Goal: Task Accomplishment & Management: Use online tool/utility

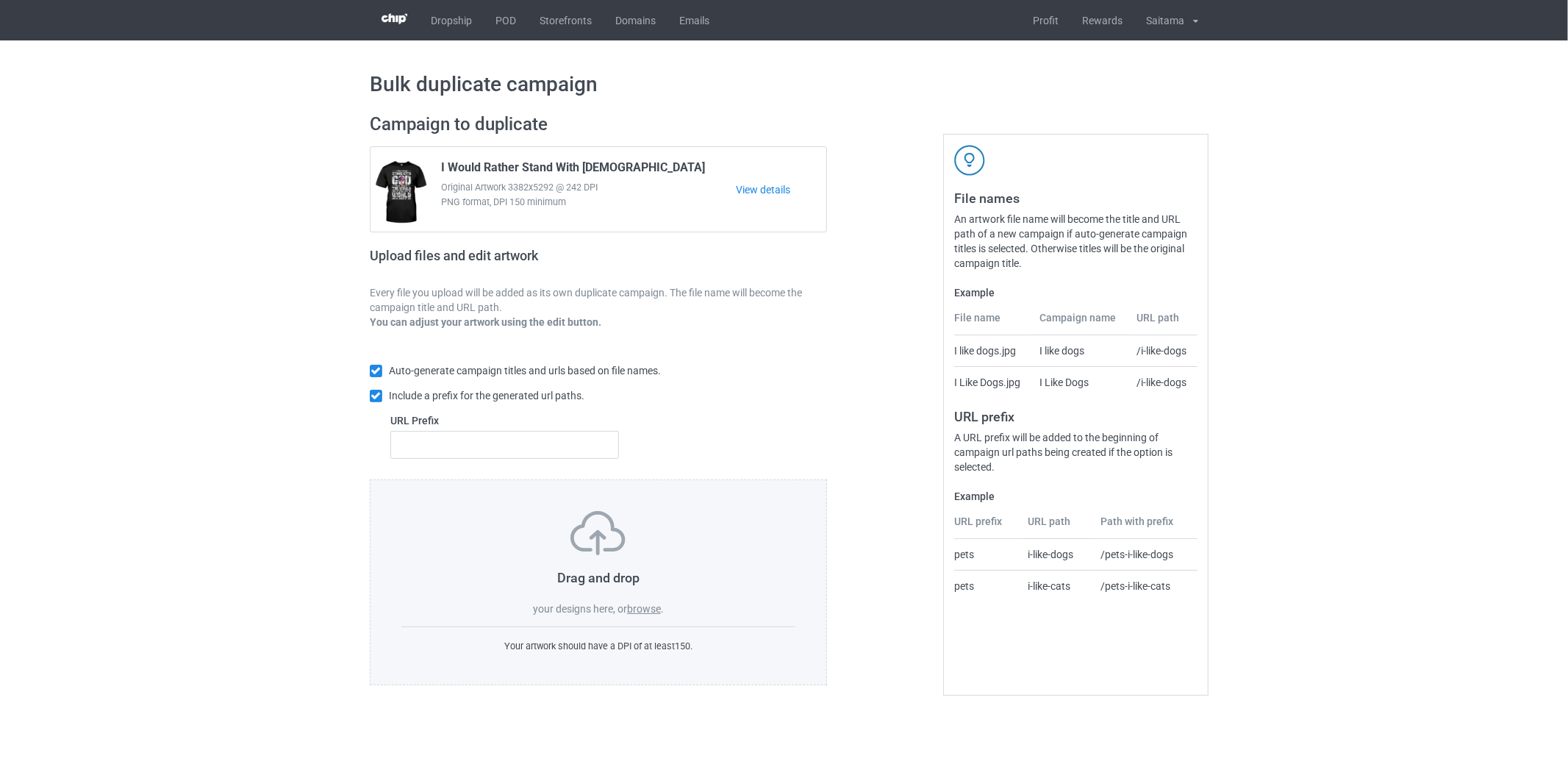
click at [647, 609] on label "browse" at bounding box center [644, 608] width 34 height 12
click at [0, 0] on input "browse" at bounding box center [0, 0] width 0 height 0
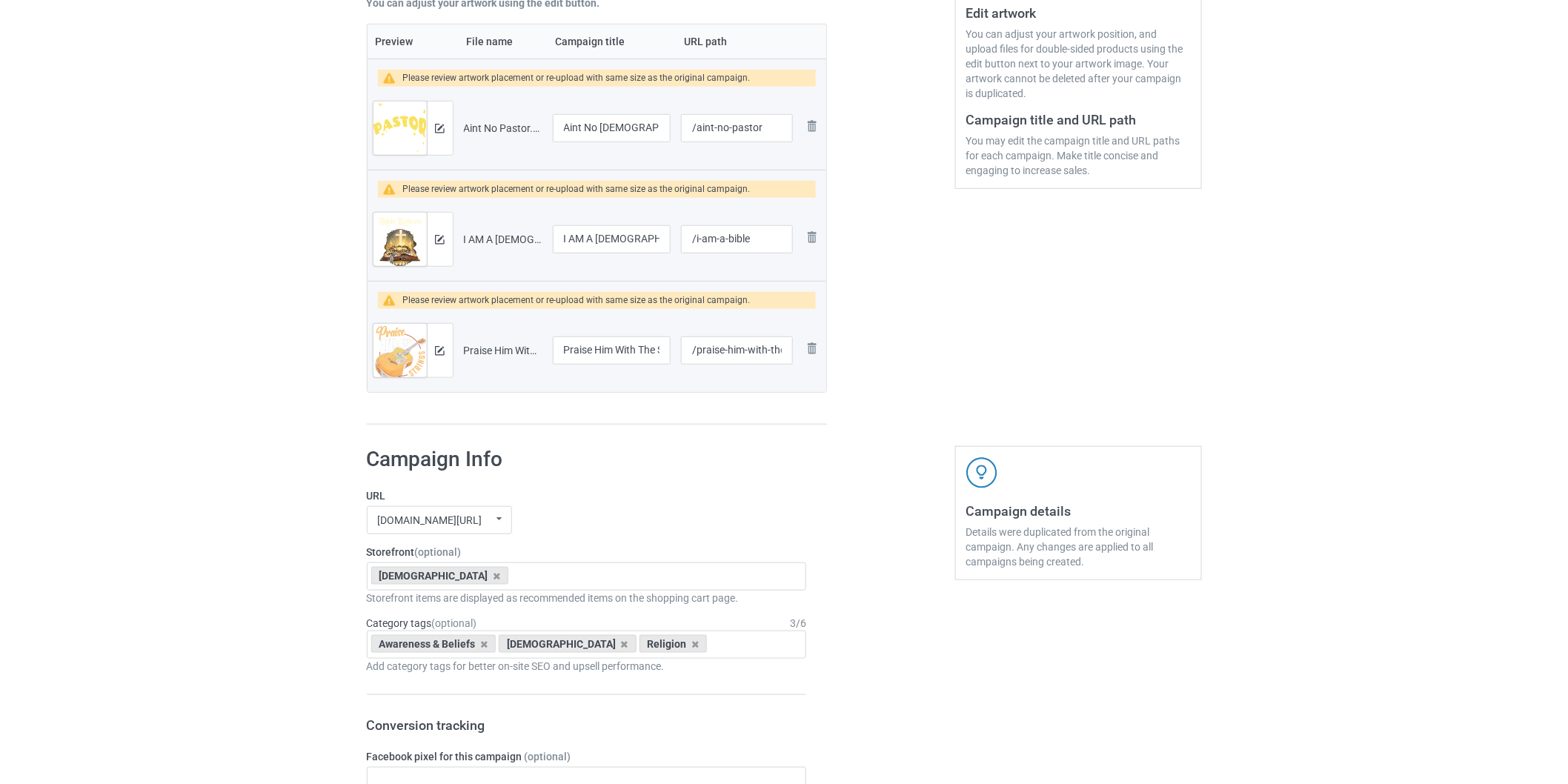
scroll to position [82, 0]
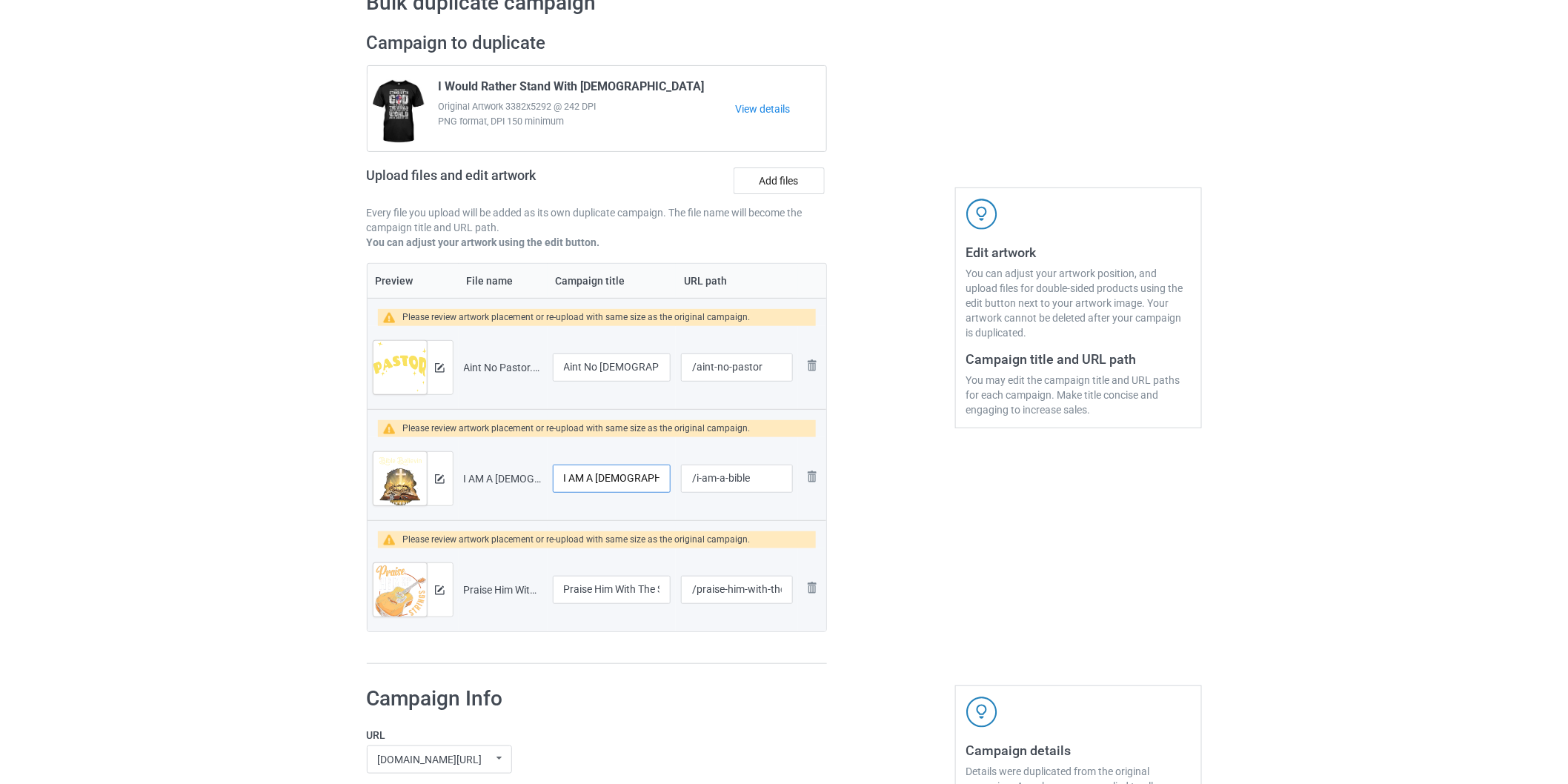
click at [583, 478] on input "I AM A BIBLE" at bounding box center [612, 478] width 118 height 28
drag, startPoint x: 602, startPoint y: 478, endPoint x: 647, endPoint y: 481, distance: 45.1
click at [647, 481] on input "I Am A BIBLE" at bounding box center [612, 478] width 118 height 28
type input "I Am A Bible"
click at [1010, 597] on div "Edit artwork You can adjust your artwork position, and upload files for double-…" at bounding box center [1079, 348] width 267 height 653
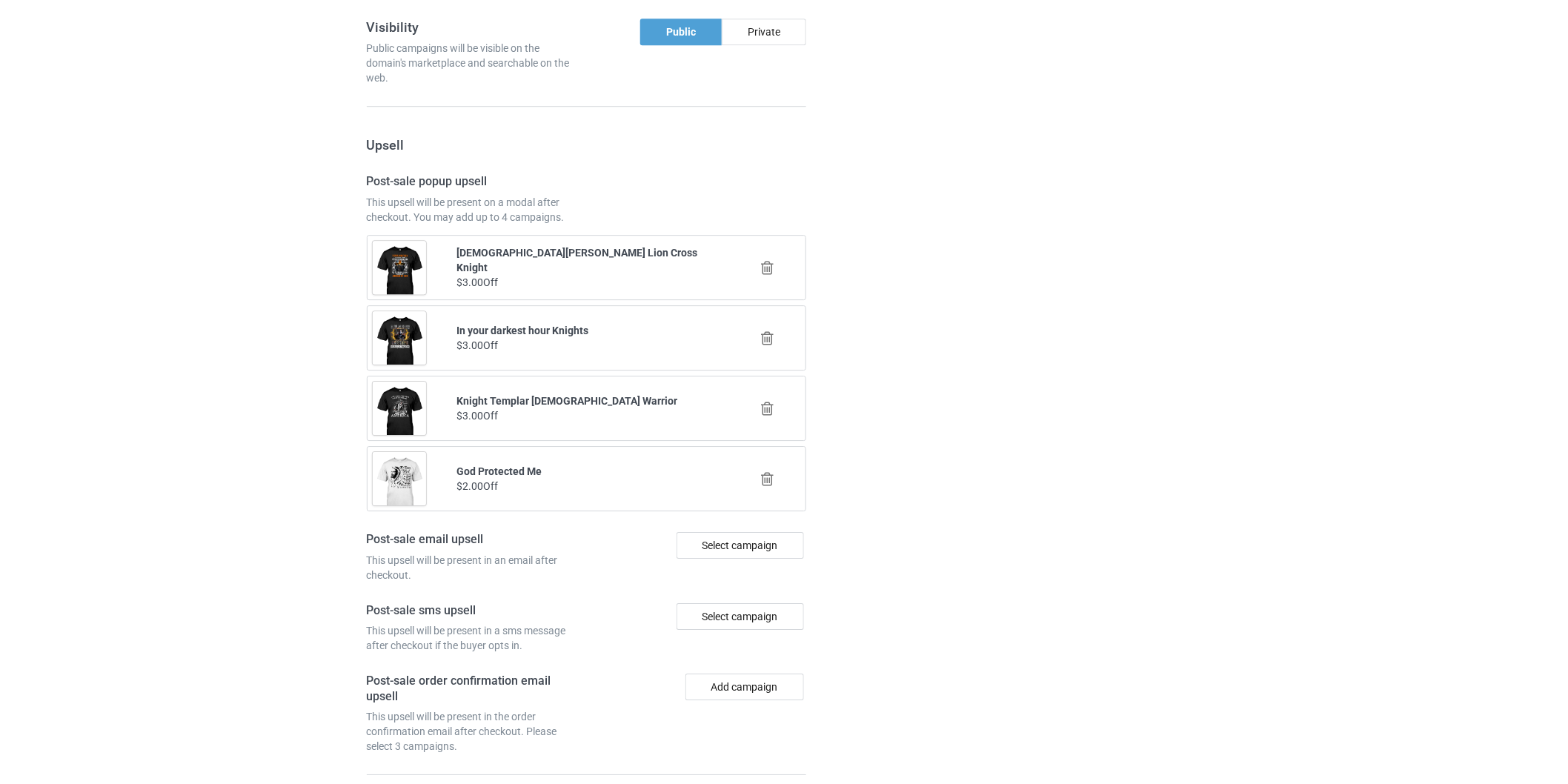
scroll to position [1859, 0]
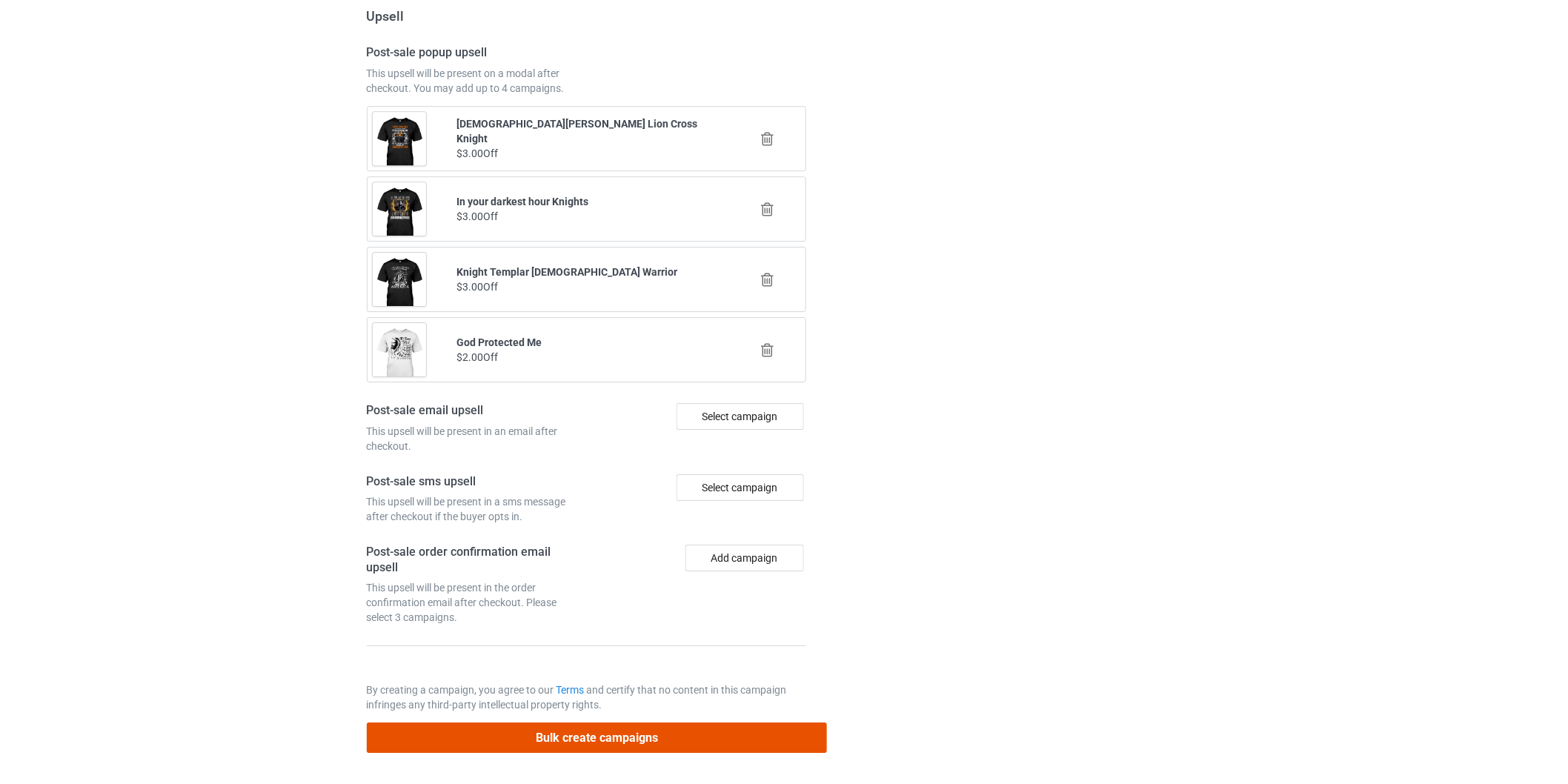
click at [593, 729] on button "Bulk create campaigns" at bounding box center [597, 737] width 461 height 30
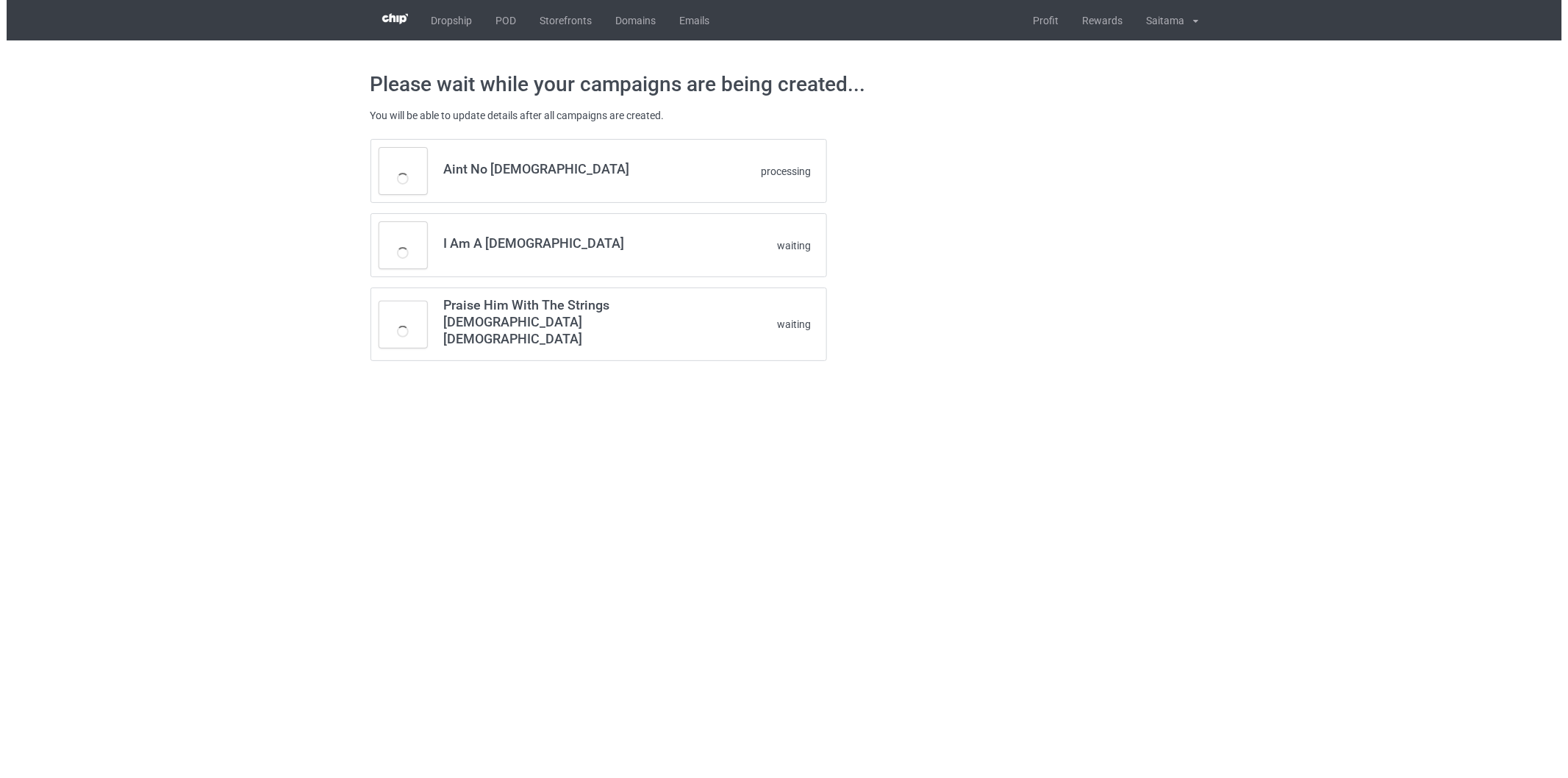
scroll to position [0, 0]
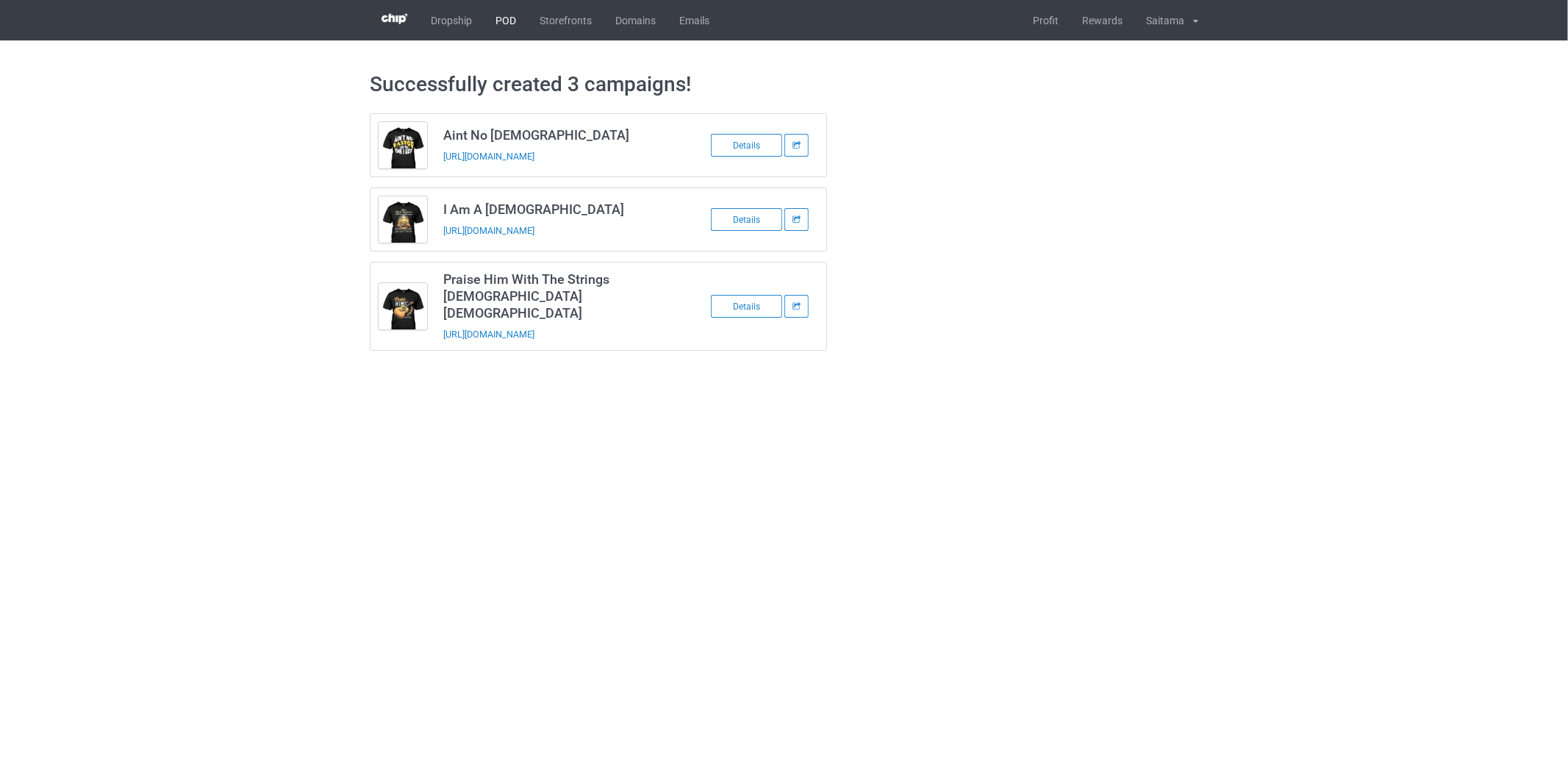
click at [505, 15] on link "POD" at bounding box center [506, 20] width 44 height 40
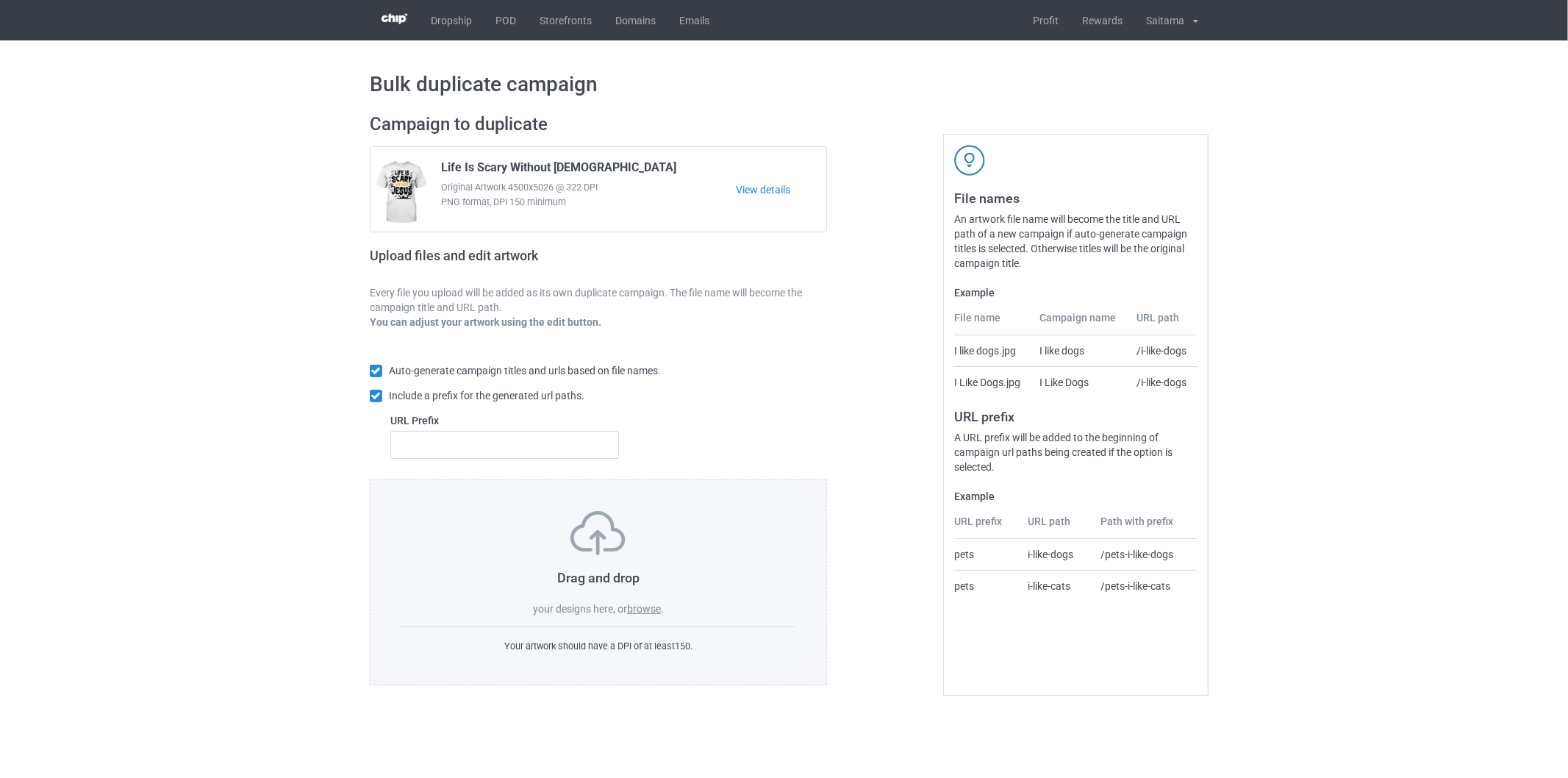
click at [659, 606] on label "browse" at bounding box center [644, 608] width 34 height 12
click at [0, 0] on input "browse" at bounding box center [0, 0] width 0 height 0
click at [380, 72] on h1 "Bulk duplicate campaign" at bounding box center [778, 84] width 828 height 27
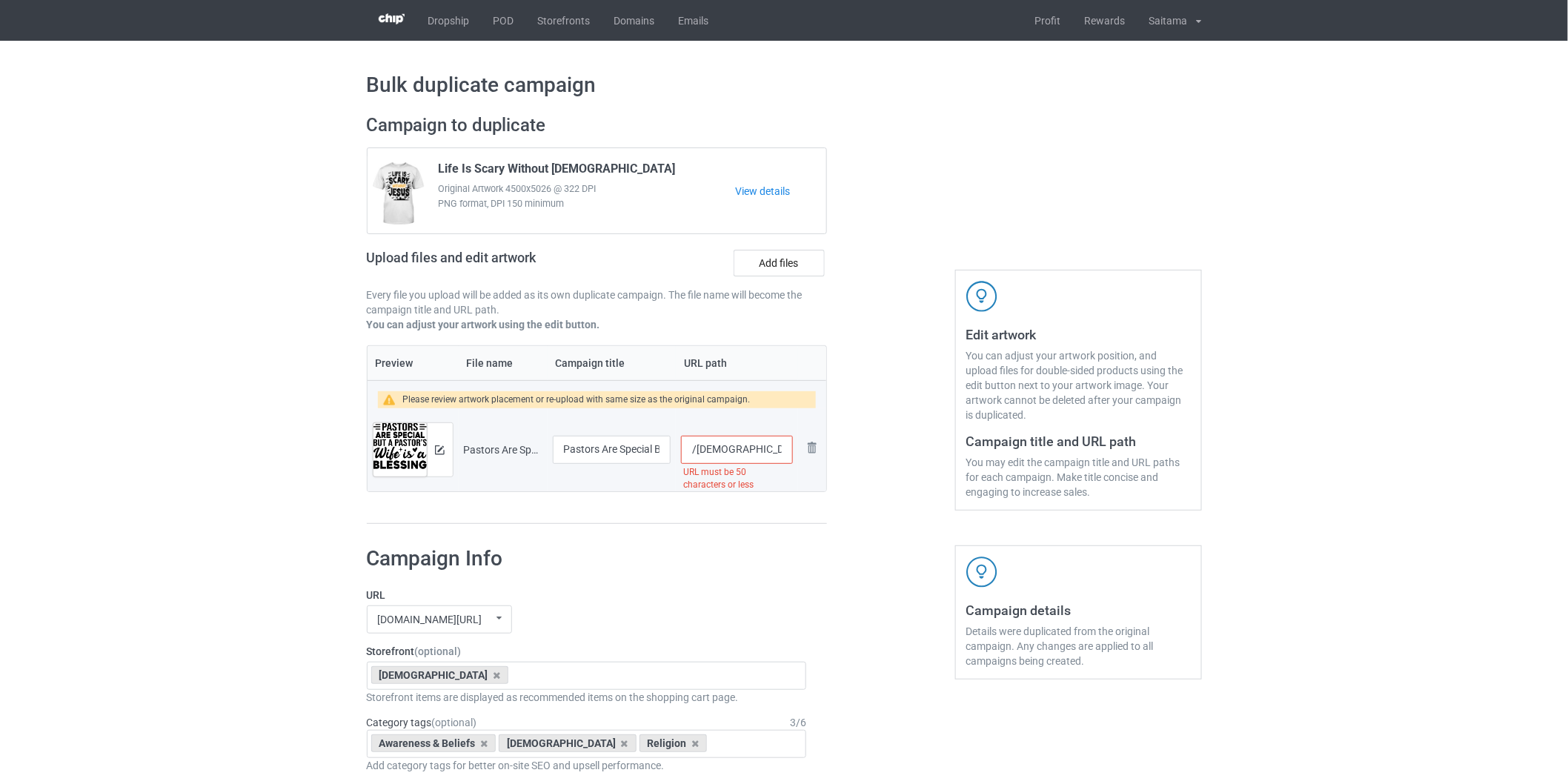
scroll to position [0, 150]
drag, startPoint x: 742, startPoint y: 448, endPoint x: 858, endPoint y: 443, distance: 116.1
click at [861, 442] on div "Campaign to duplicate Life Is Scary Without [DEMOGRAPHIC_DATA] Original Artwork…" at bounding box center [784, 319] width 856 height 431
click at [739, 451] on input "/[DEMOGRAPHIC_DATA]-are-special-but-a-pastors-wife-is-a-blessing" at bounding box center [737, 449] width 111 height 28
drag, startPoint x: 723, startPoint y: 454, endPoint x: 809, endPoint y: 451, distance: 86.1
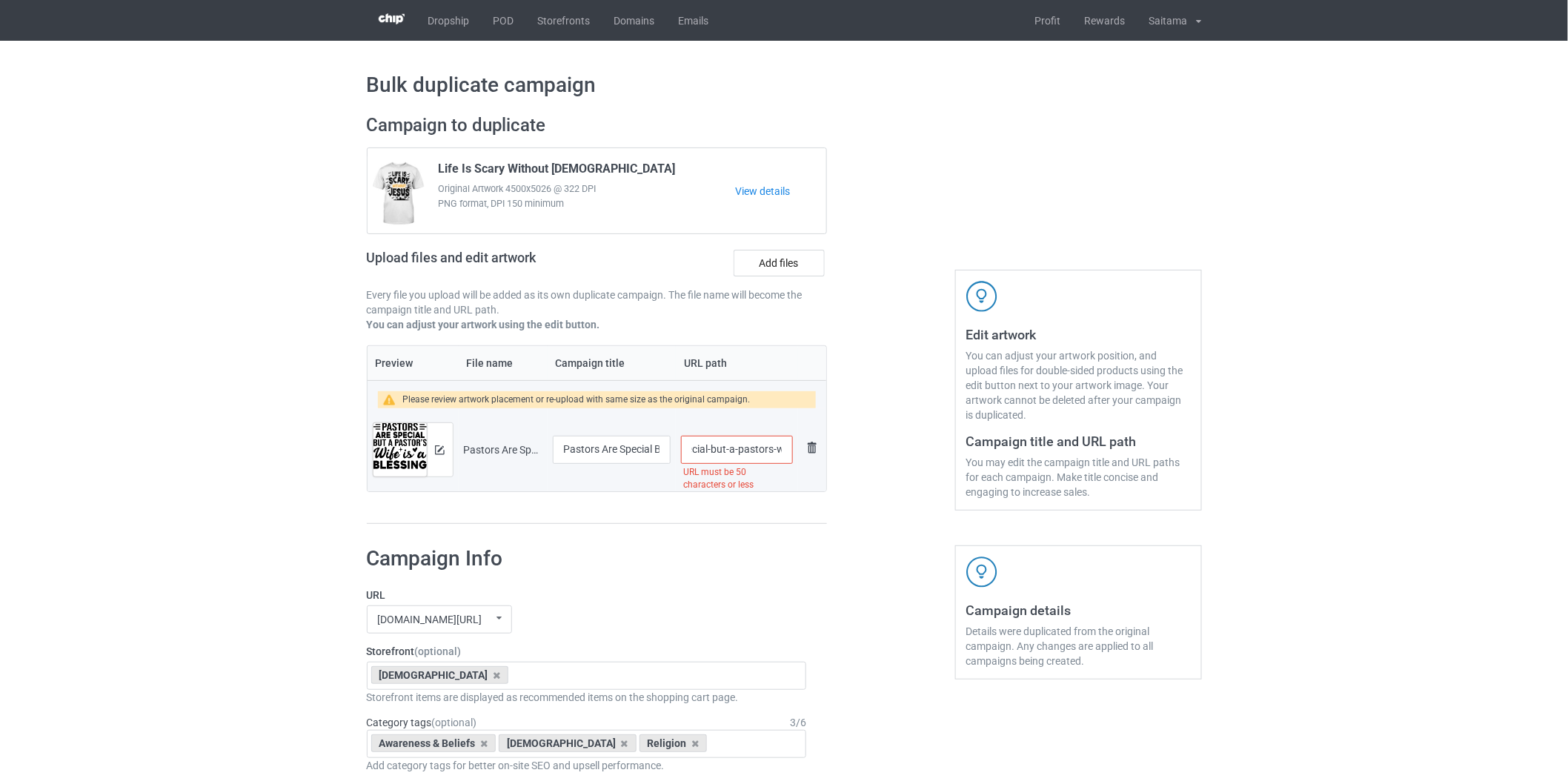
click at [809, 451] on tr "Preview and edit artwork Pastors Are Special But A Pastors Wife Is A Blessing.p…" at bounding box center [597, 450] width 460 height 83
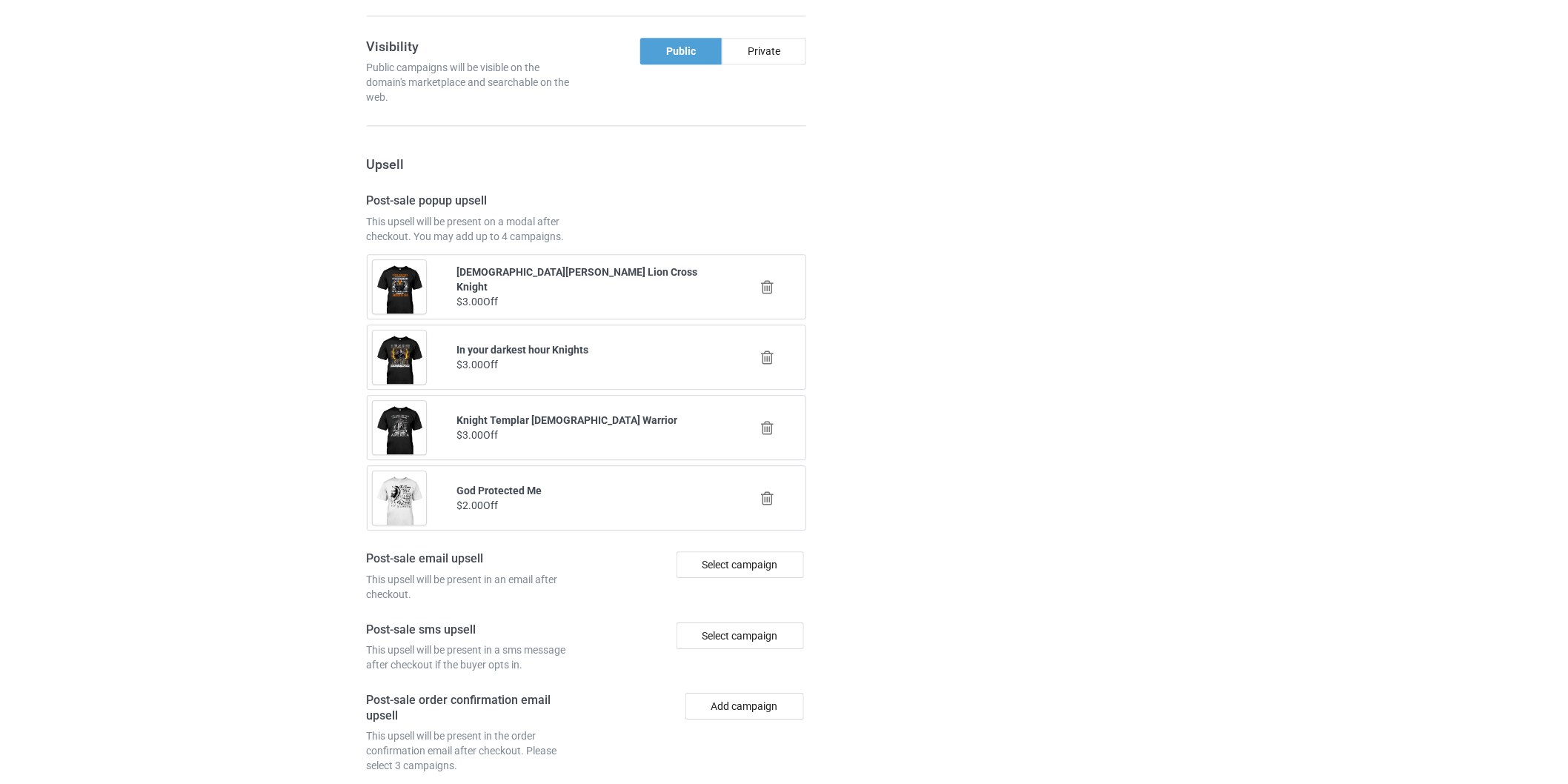
scroll to position [1637, 0]
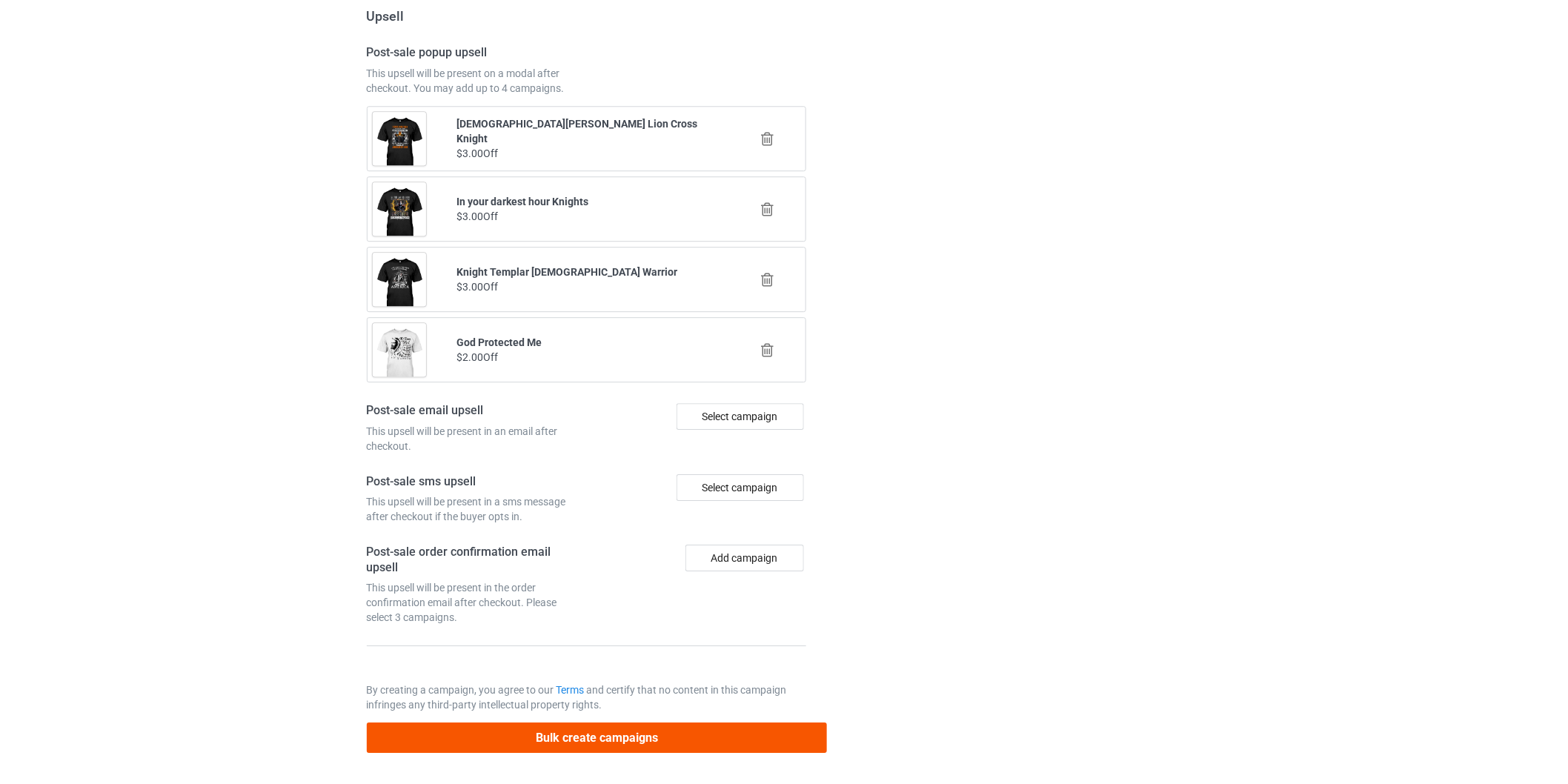
type input "/[DEMOGRAPHIC_DATA]-are-special-but-a-pastors-wife"
click at [611, 723] on button "Bulk create campaigns" at bounding box center [597, 737] width 461 height 30
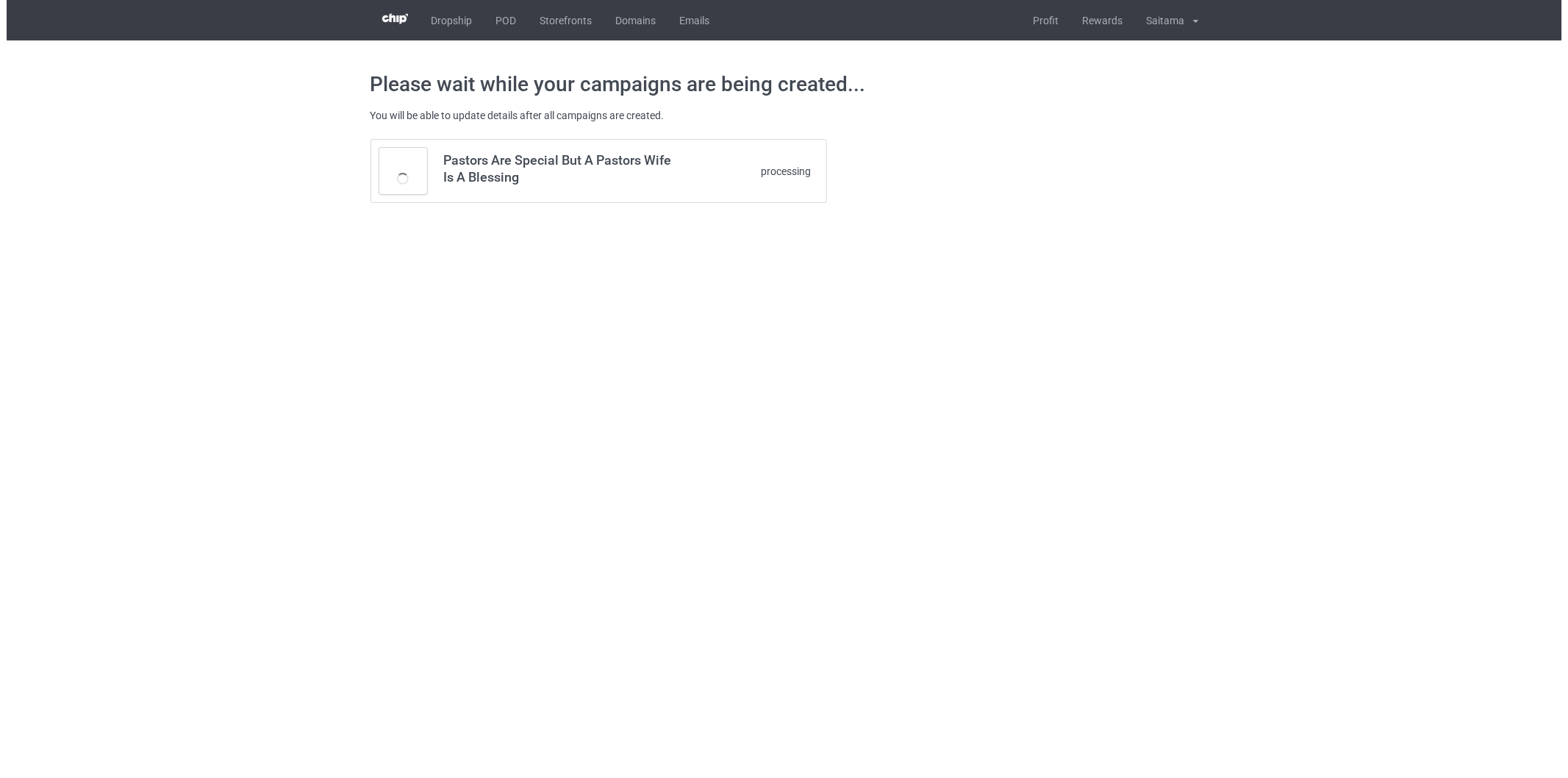
scroll to position [0, 0]
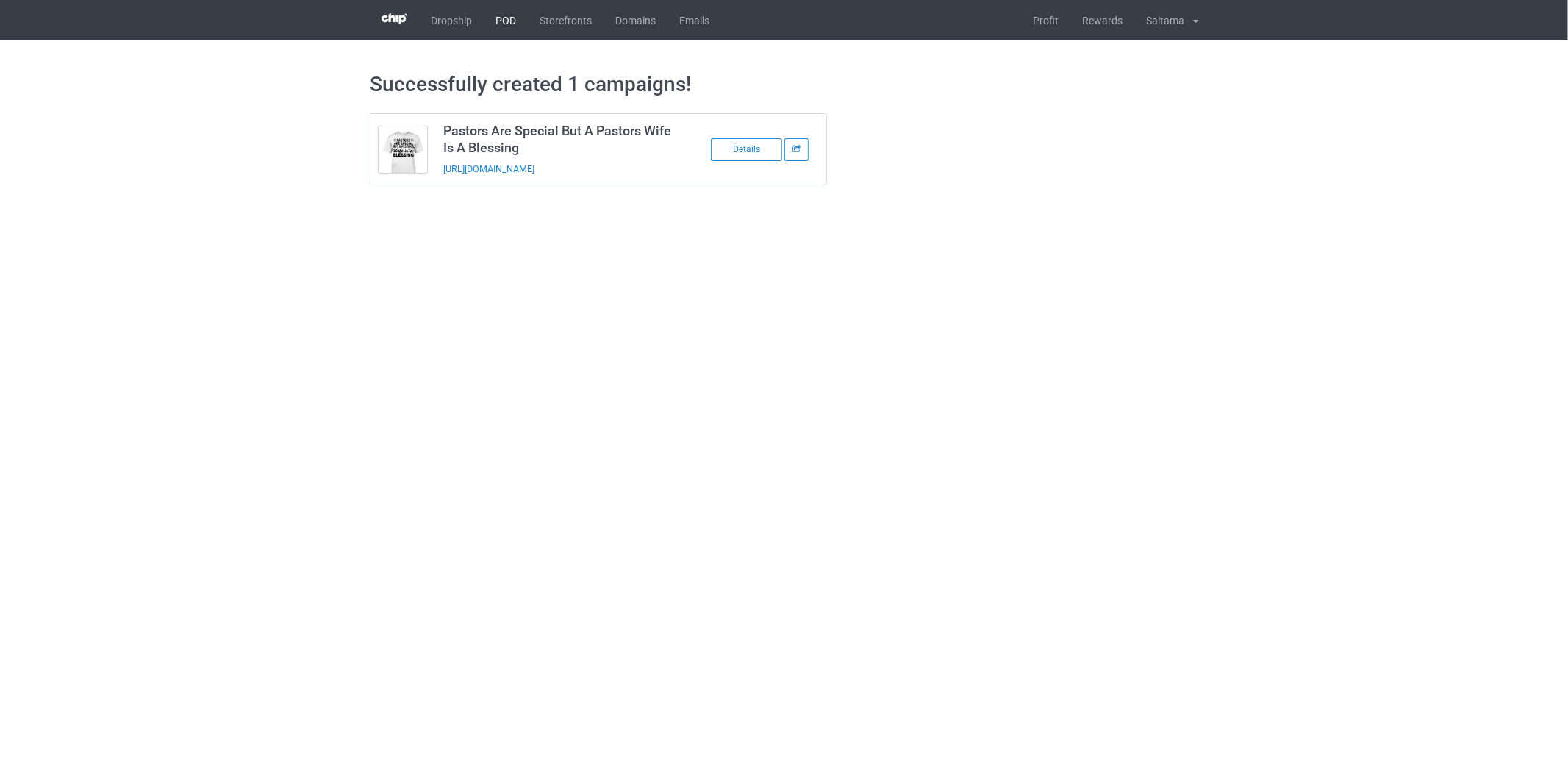
click at [509, 8] on link "POD" at bounding box center [506, 20] width 44 height 40
